Goal: Task Accomplishment & Management: Manage account settings

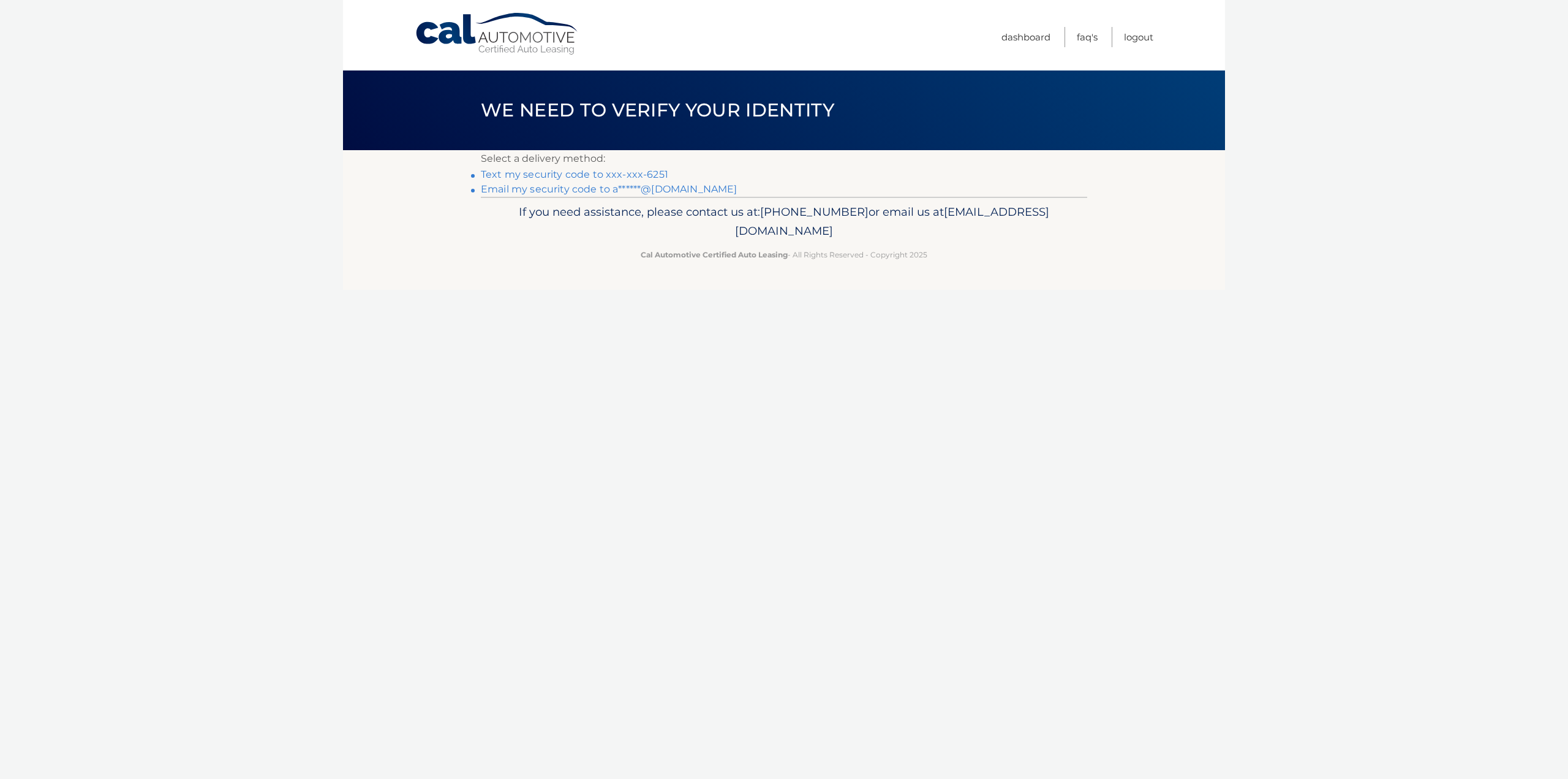
click at [629, 175] on link "Text my security code to xxx-xxx-6251" at bounding box center [574, 174] width 187 height 12
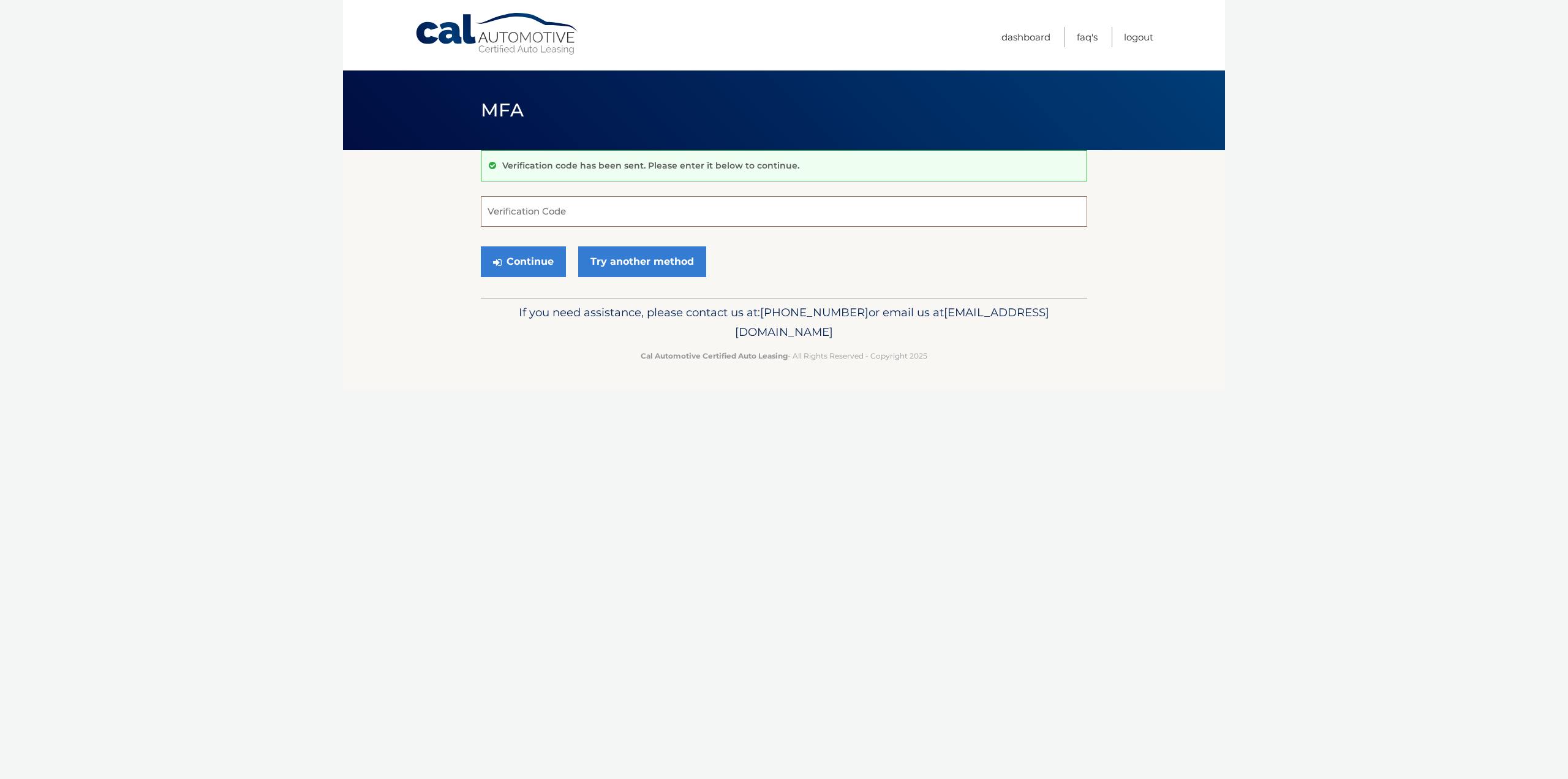
click at [591, 210] on input "Verification Code" at bounding box center [784, 211] width 606 height 31
type input "631698"
click at [534, 265] on button "Continue" at bounding box center [524, 262] width 85 height 31
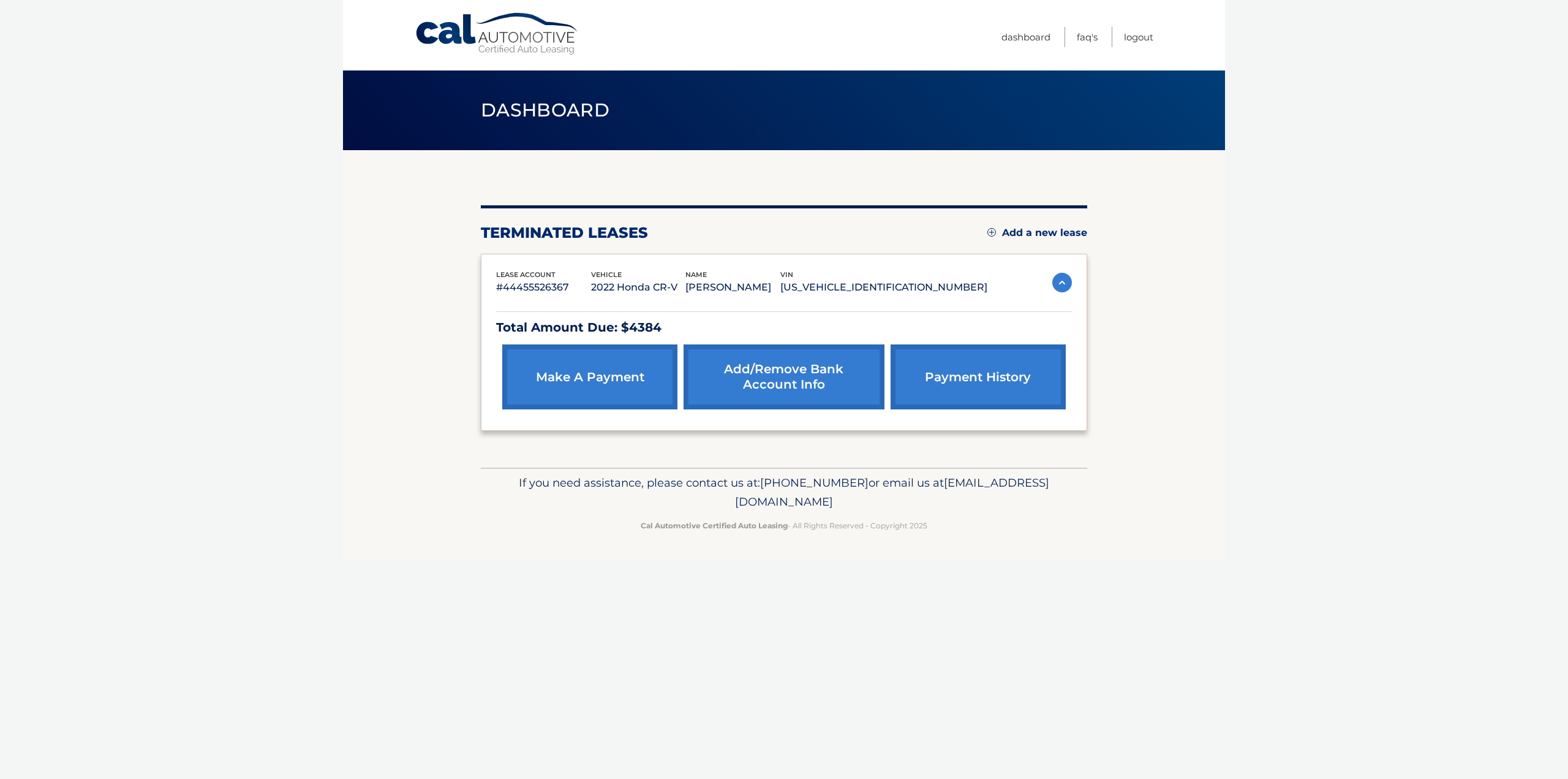
click at [630, 379] on link "make a payment" at bounding box center [590, 376] width 175 height 65
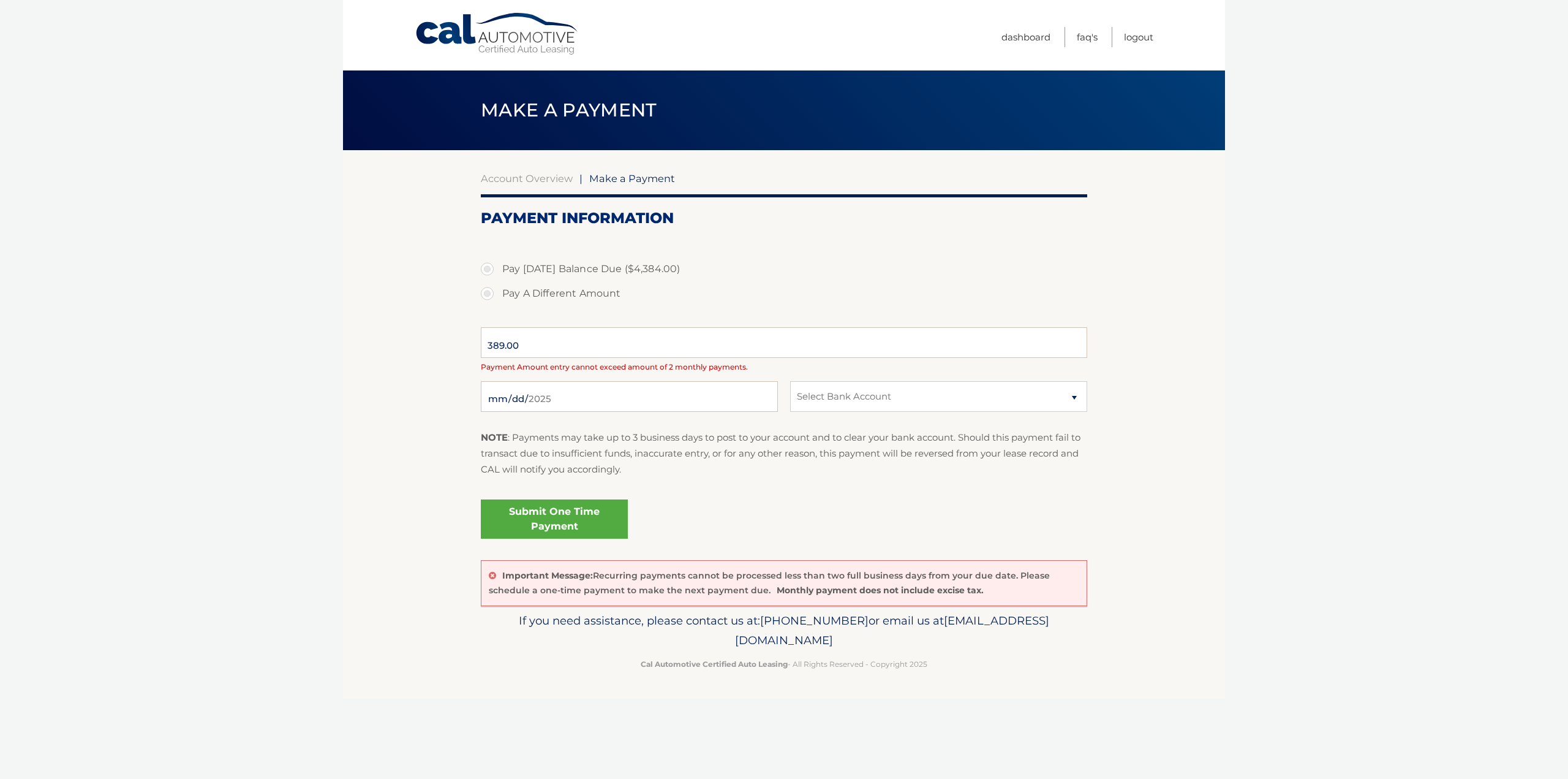
select select "MzI3OGEyN2ItNThhZi00ODlhLWFhZjQtNGI4NTBkM2YyODY4"
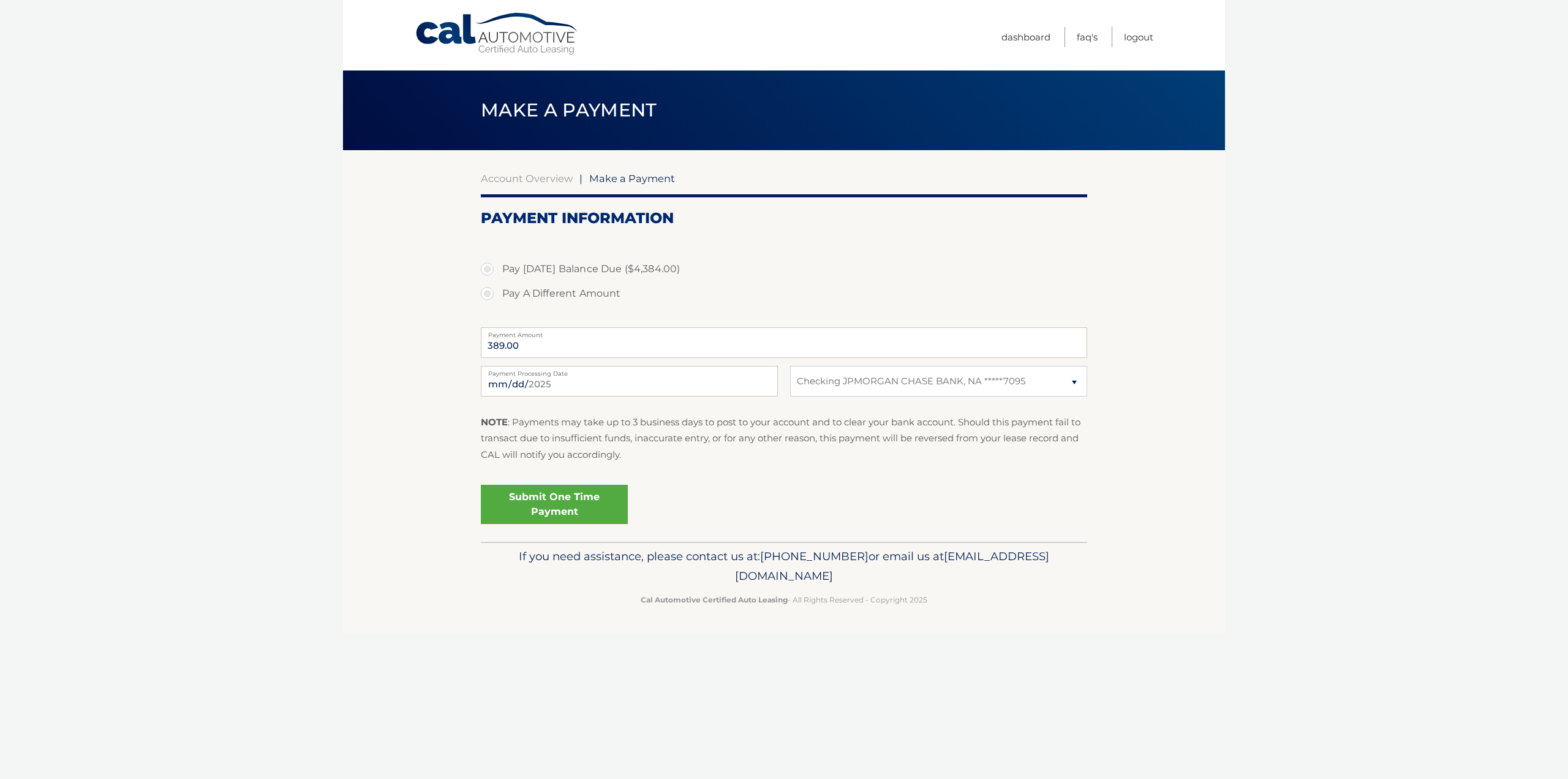
click at [491, 270] on label "Pay Today's Balance Due ($4,384.00)" at bounding box center [784, 269] width 606 height 25
click at [491, 270] on input "Pay Today's Balance Due ($4,384.00)" at bounding box center [492, 266] width 12 height 19
radio input "true"
type input "4384.00"
click at [571, 502] on link "Submit One Time Payment" at bounding box center [555, 504] width 147 height 39
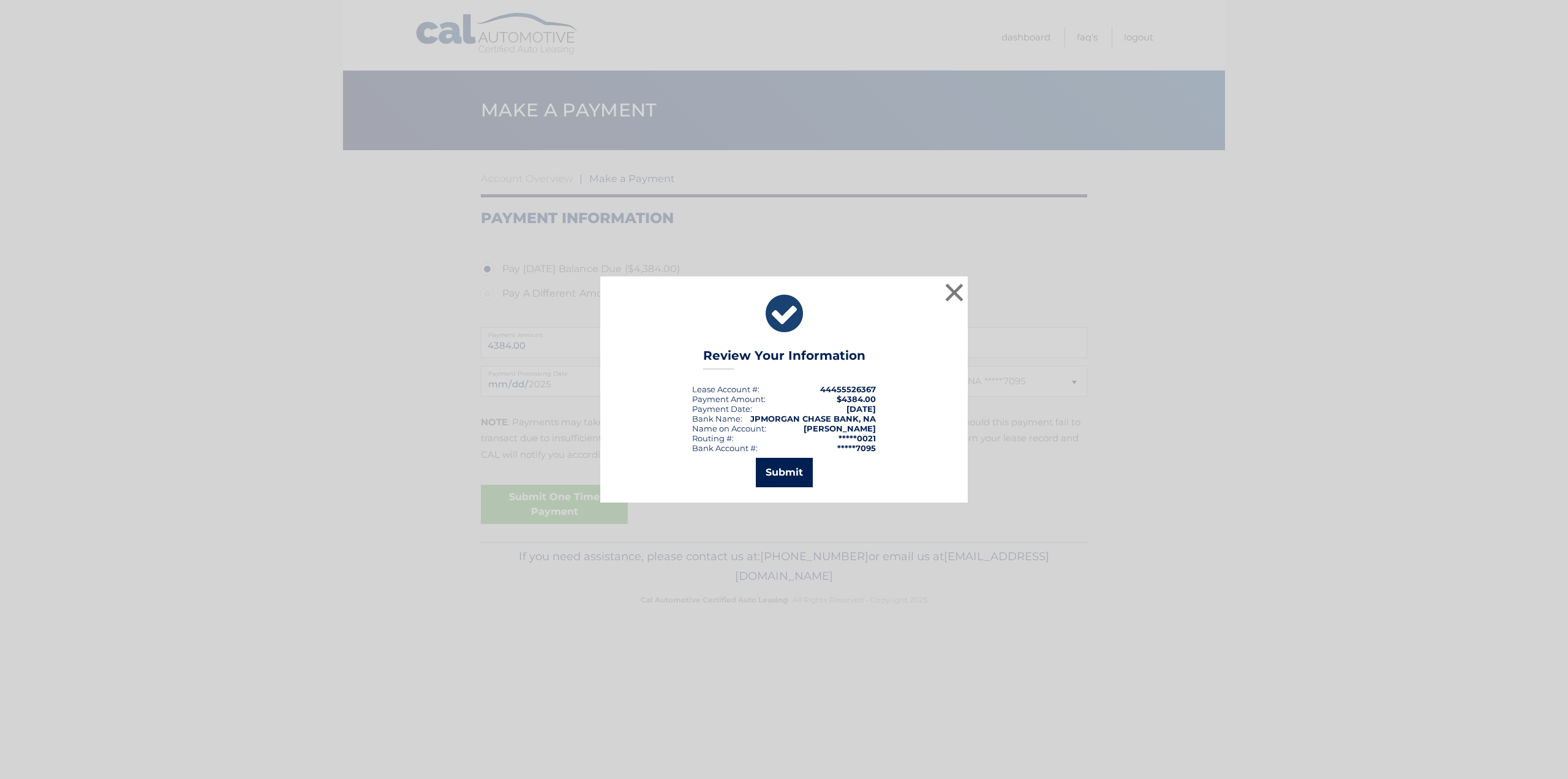
click at [787, 471] on button "Submit" at bounding box center [784, 472] width 57 height 30
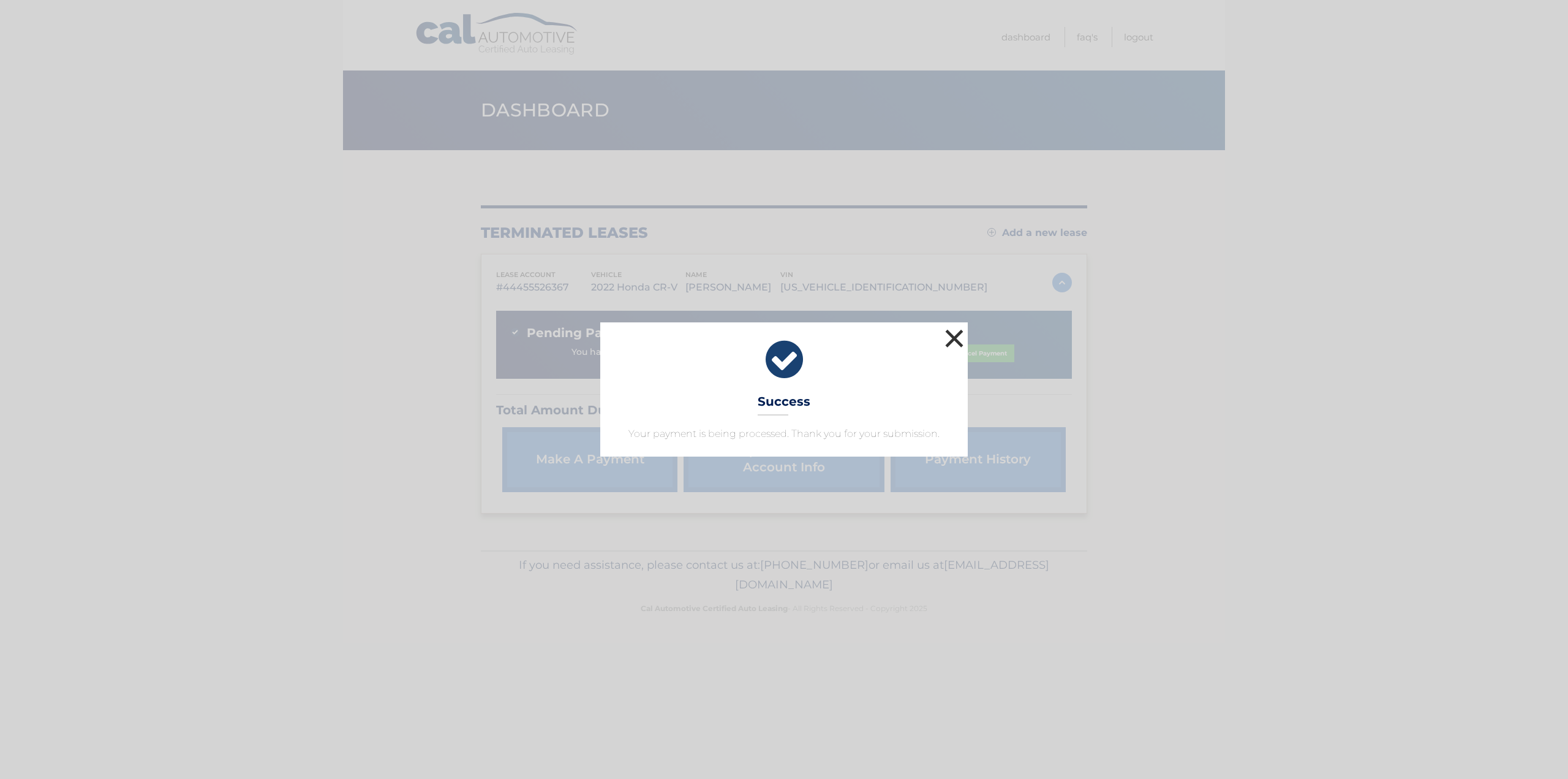
click at [963, 338] on button "×" at bounding box center [954, 339] width 25 height 25
